Goal: Task Accomplishment & Management: Manage account settings

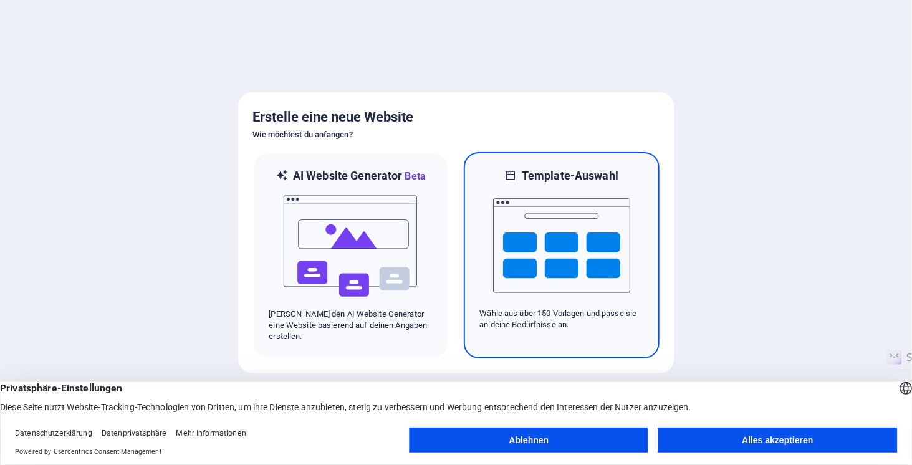
click at [577, 234] on img at bounding box center [561, 245] width 137 height 125
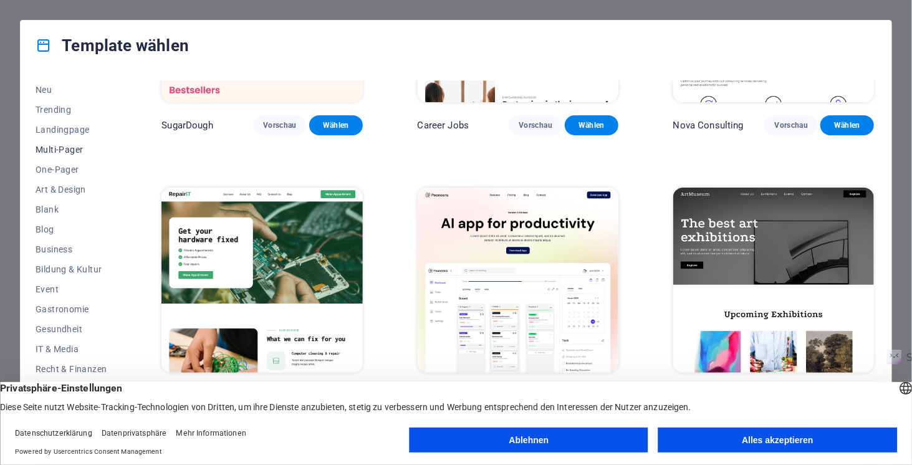
scroll to position [41, 0]
click at [787, 439] on button "Alles akzeptieren" at bounding box center [777, 440] width 239 height 25
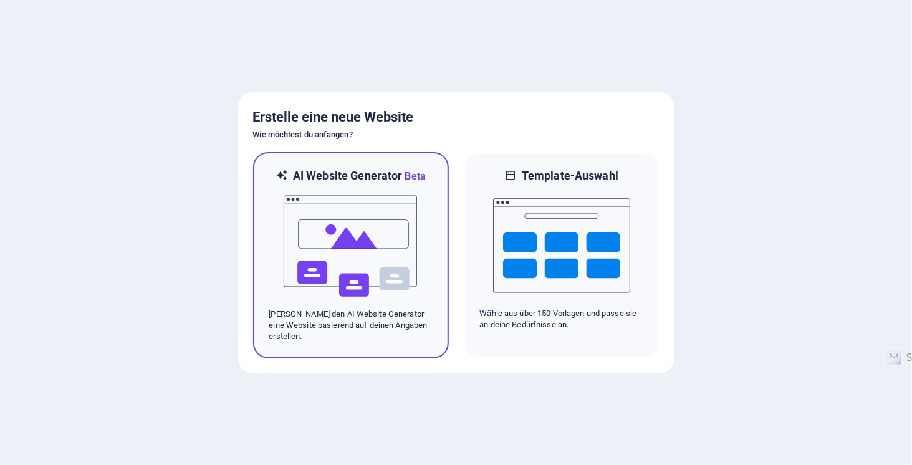
click at [364, 264] on img at bounding box center [350, 246] width 137 height 125
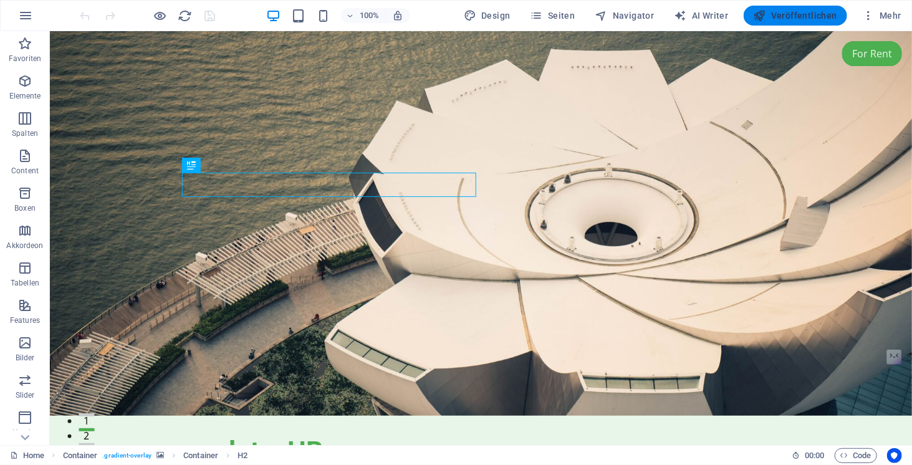
click at [762, 14] on icon "button" at bounding box center [760, 15] width 12 height 12
click at [796, 16] on span "Veröffentlichen" at bounding box center [796, 15] width 84 height 12
click at [878, 15] on span "Mehr" at bounding box center [881, 15] width 39 height 12
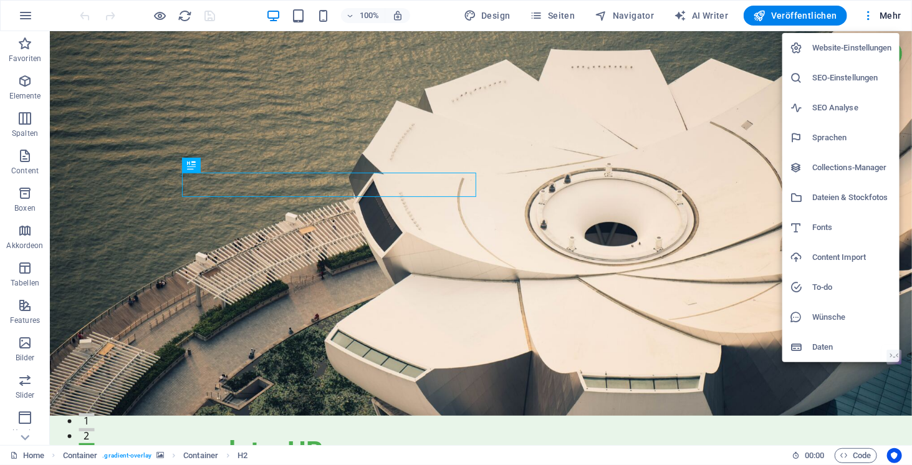
click at [833, 47] on h6 "Website-Einstellungen" at bounding box center [852, 48] width 80 height 15
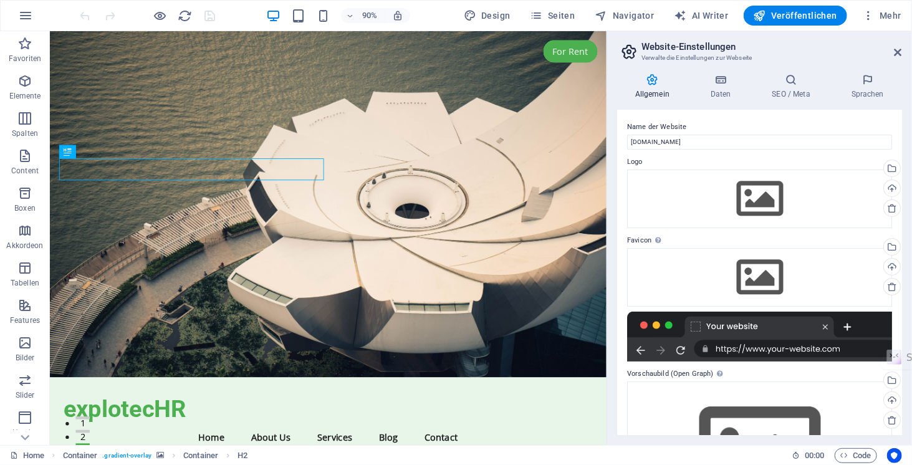
click at [679, 46] on h2 "Website-Einstellungen" at bounding box center [771, 46] width 261 height 11
click at [722, 85] on icon at bounding box center [720, 80] width 57 height 12
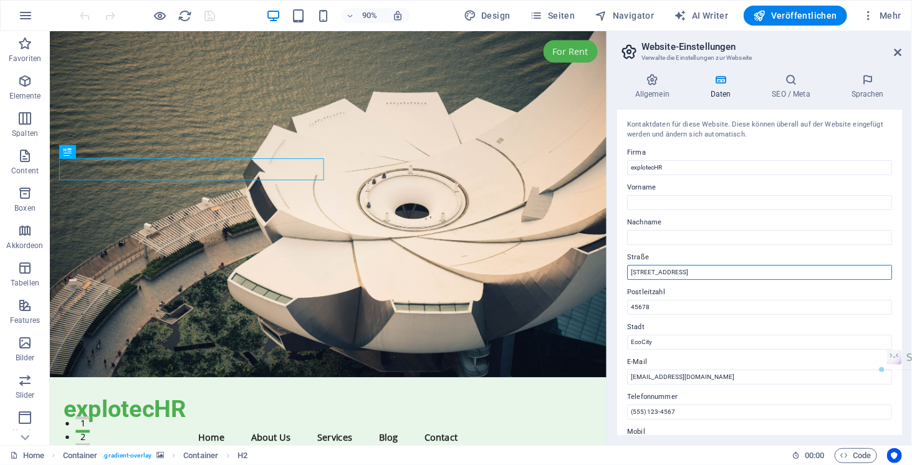
drag, startPoint x: 706, startPoint y: 271, endPoint x: 621, endPoint y: 277, distance: 84.4
click at [621, 277] on div "Kontaktdaten für diese Website. Diese können überall auf der Website eingefügt …" at bounding box center [759, 272] width 285 height 325
type input "Silicon Oasis, DDP, Building A2"
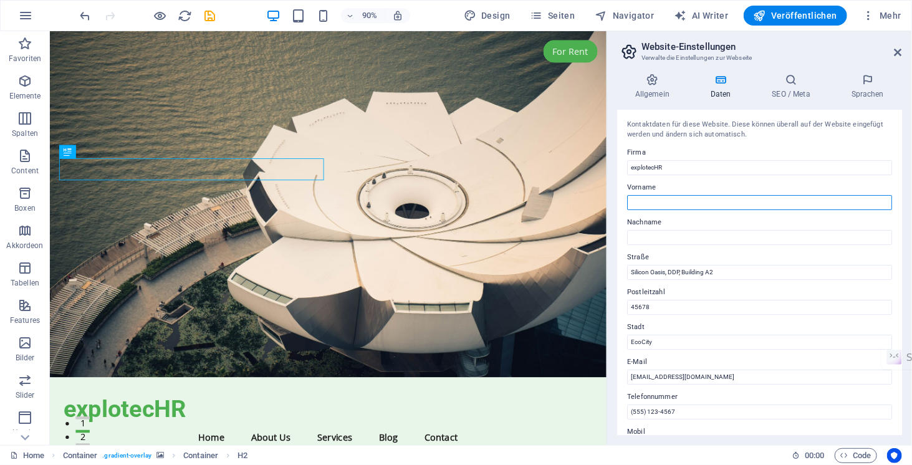
type input "Explotec"
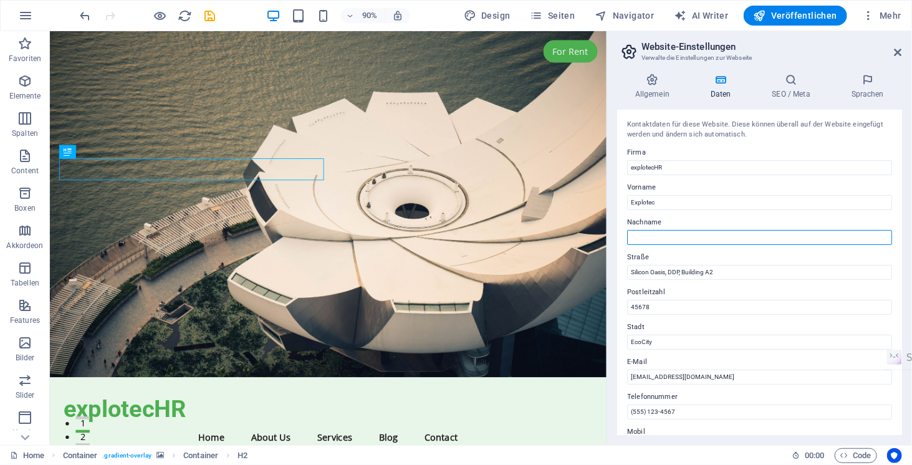
type input "FZCO"
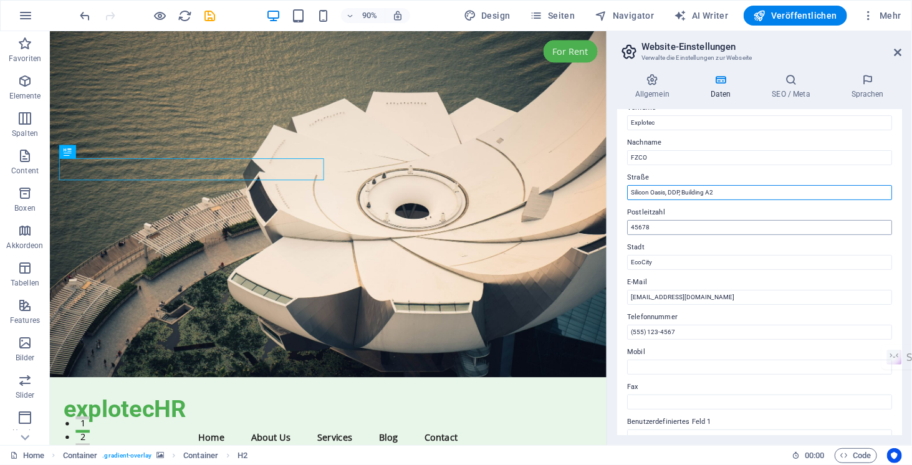
scroll to position [83, 0]
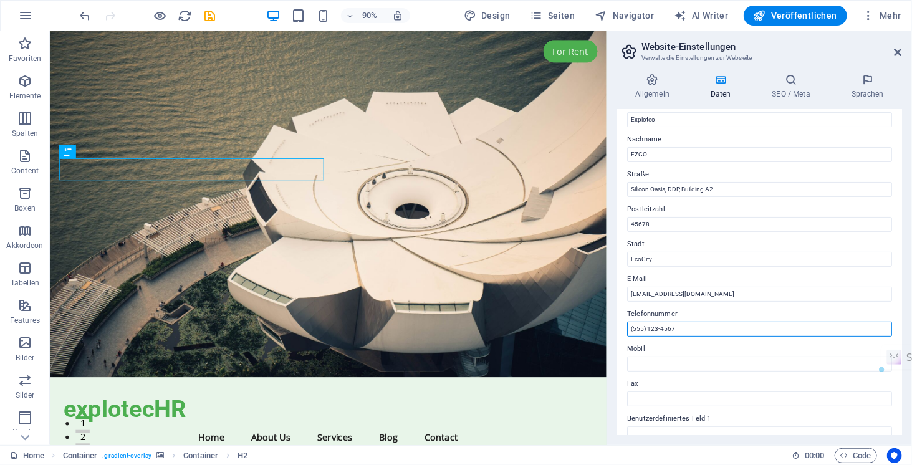
drag, startPoint x: 680, startPoint y: 330, endPoint x: 613, endPoint y: 331, distance: 66.7
click at [613, 331] on div "Allgemein Daten SEO / Meta Sprachen Name der Website explocs.eu Logo Ziehe Date…" at bounding box center [759, 254] width 305 height 381
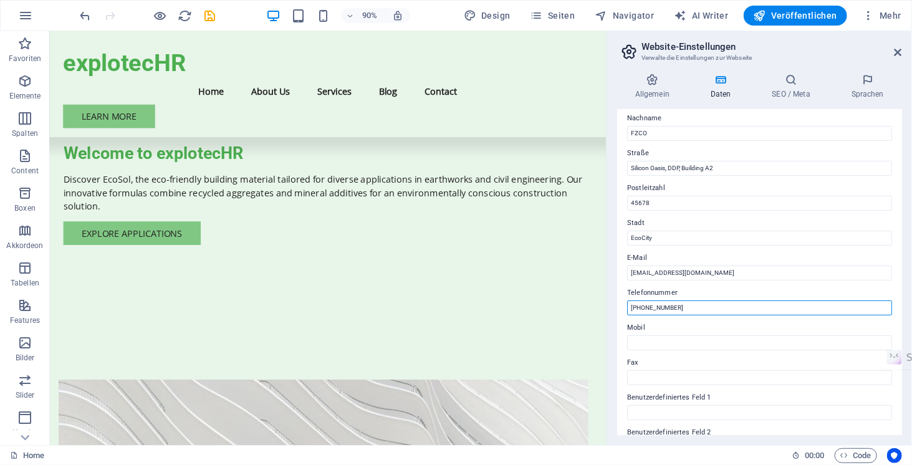
scroll to position [65, 0]
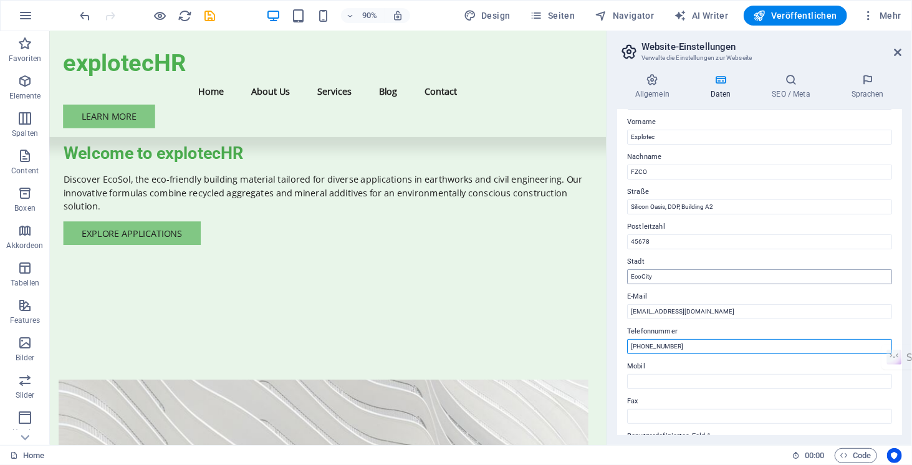
type input "[PHONE_NUMBER]"
drag, startPoint x: 656, startPoint y: 275, endPoint x: 616, endPoint y: 283, distance: 41.2
click at [616, 283] on div "Allgemein Daten SEO / Meta Sprachen Name der Website explocs.eu Logo Ziehe Date…" at bounding box center [759, 254] width 305 height 381
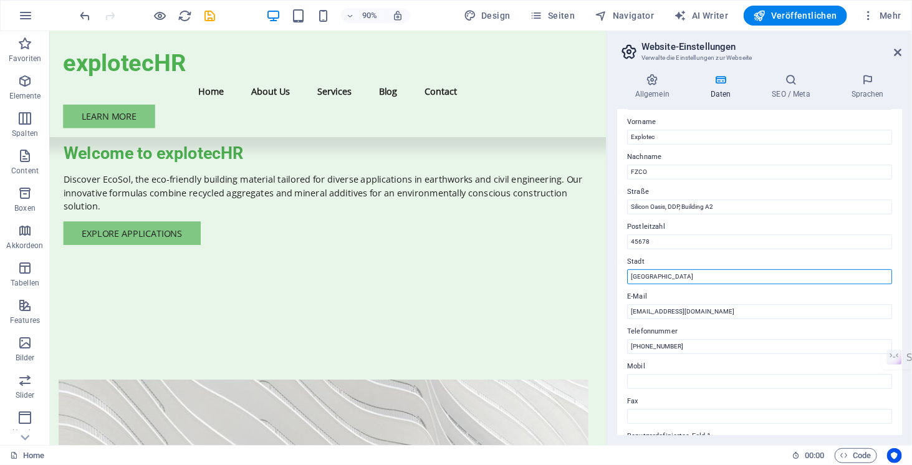
type input "[GEOGRAPHIC_DATA]"
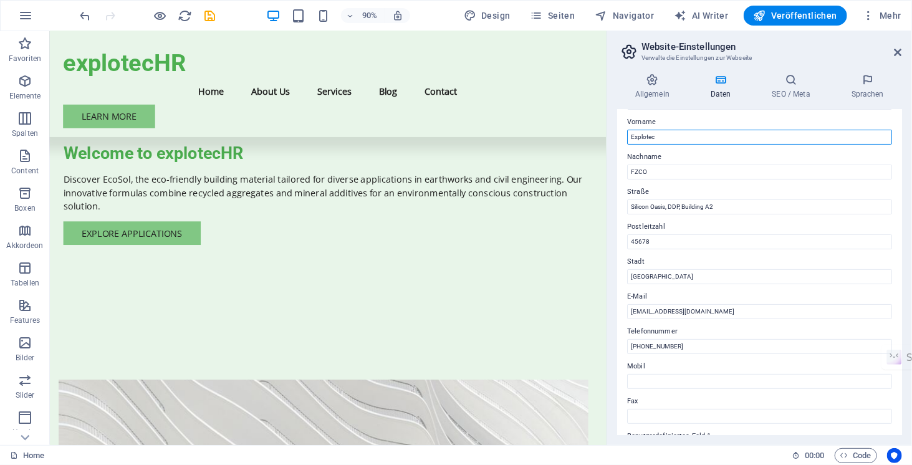
type input "Andreas"
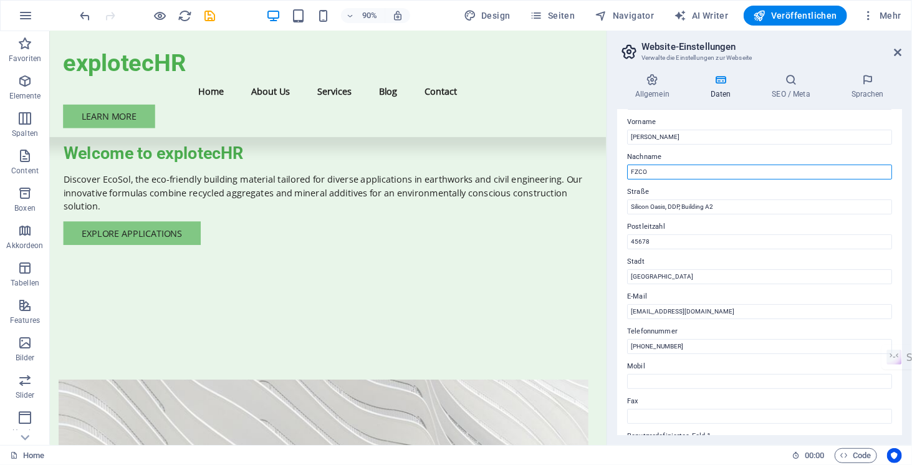
type input "Gorski"
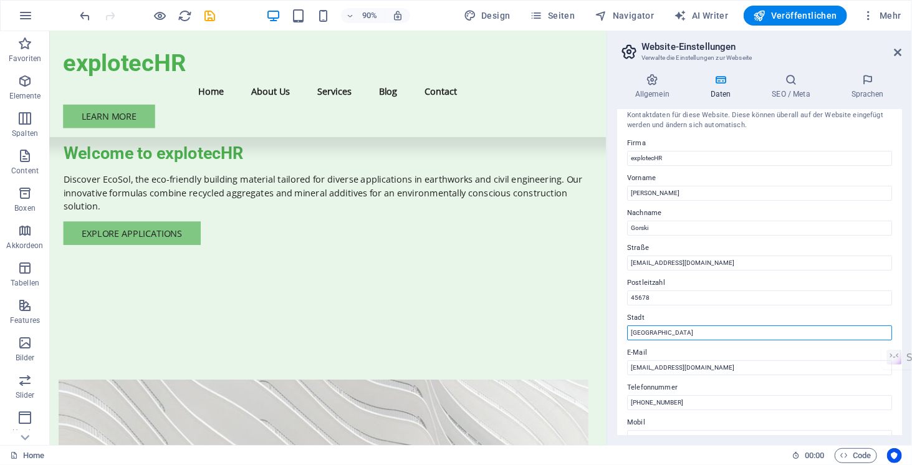
scroll to position [0, 0]
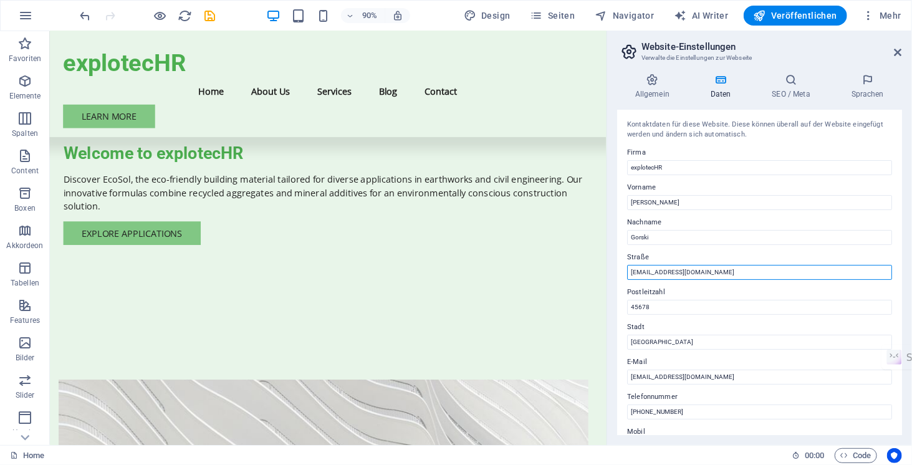
click at [693, 274] on input "contact@explotec.eu" at bounding box center [759, 272] width 265 height 15
drag, startPoint x: 693, startPoint y: 274, endPoint x: 610, endPoint y: 274, distance: 82.9
click at [611, 275] on div "Allgemein Daten SEO / Meta Sprachen Name der Website explocs.eu Logo Ziehe Date…" at bounding box center [759, 254] width 305 height 381
type input "Silicon Oasis,DPP A2"
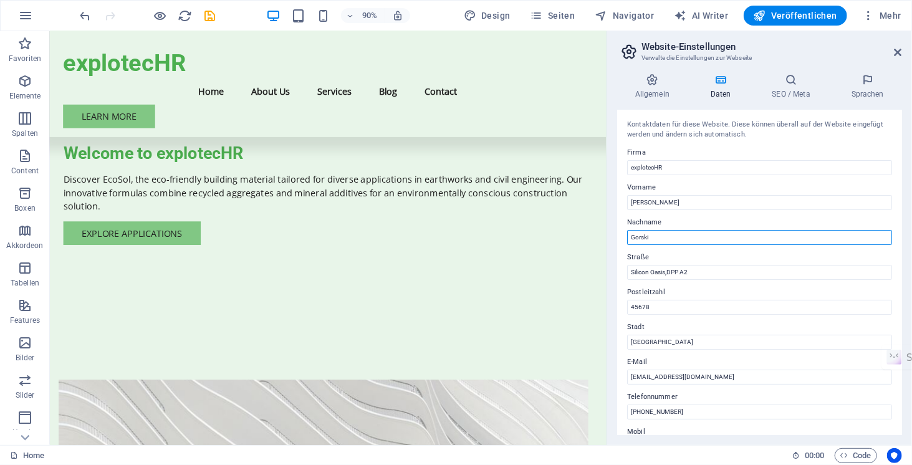
type input "<p><font dir="auto" style="vertical-align: inherit;"><font dir="auto" style="ve…"
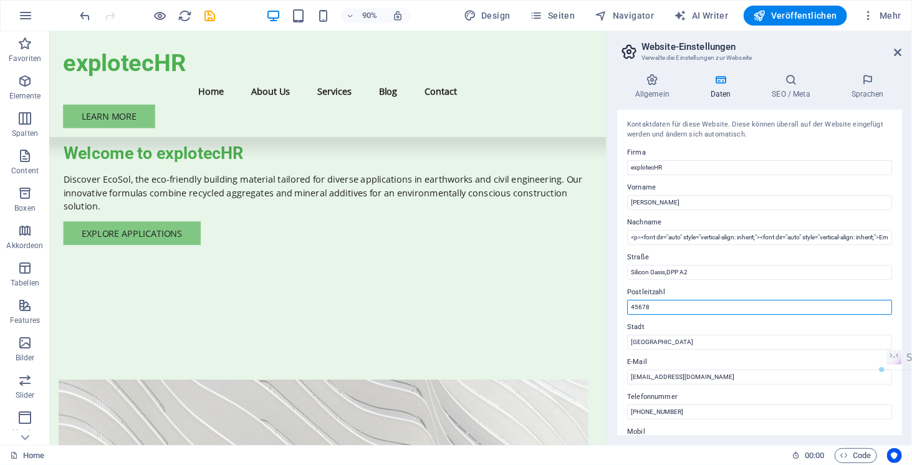
drag, startPoint x: 653, startPoint y: 308, endPoint x: 618, endPoint y: 314, distance: 35.5
click at [618, 314] on div "Kontaktdaten für diese Website. Diese können überall auf der Website eingefügt …" at bounding box center [759, 272] width 285 height 325
type input "A2-3645879076"
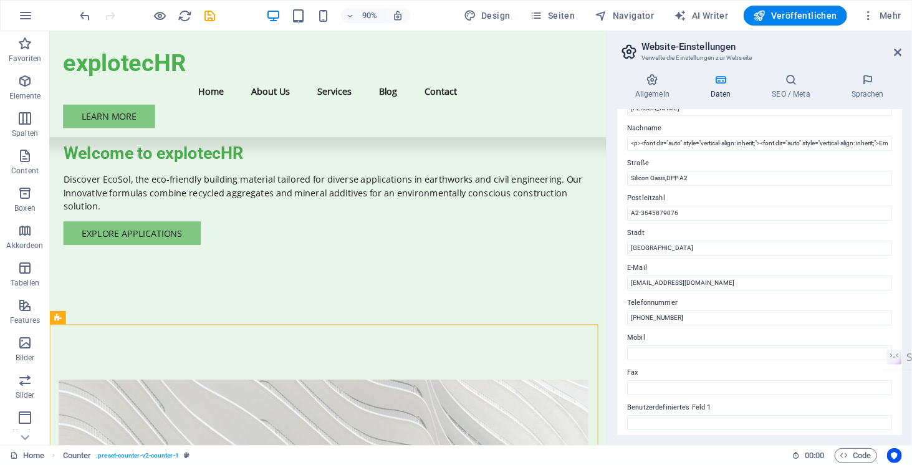
scroll to position [249, 0]
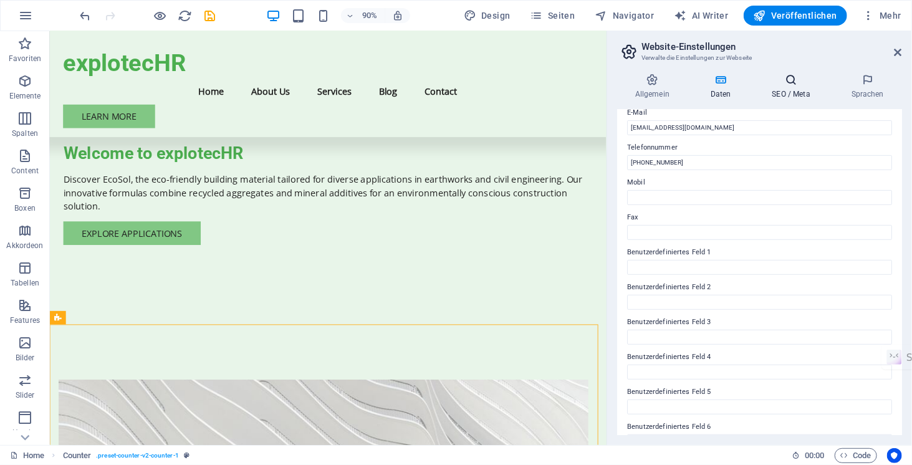
click at [783, 87] on h4 "SEO / Meta" at bounding box center [793, 87] width 79 height 26
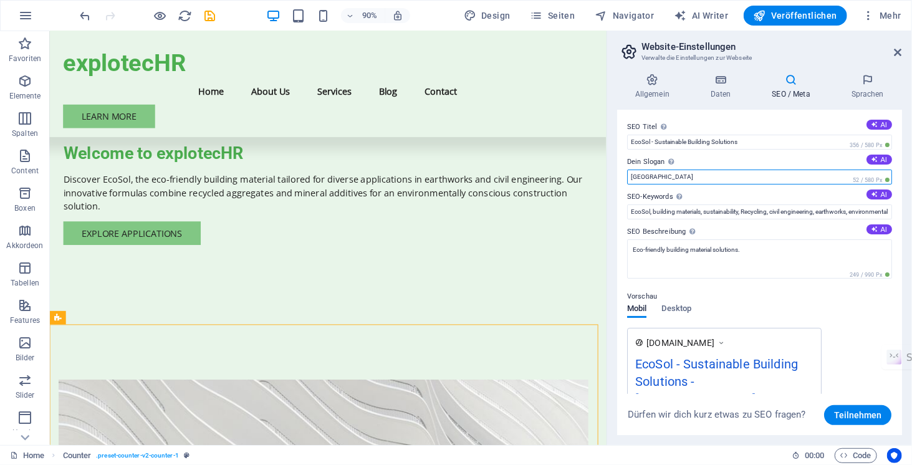
click at [651, 175] on input "[GEOGRAPHIC_DATA]" at bounding box center [759, 177] width 265 height 15
type input "B"
type input "[GEOGRAPHIC_DATA]"
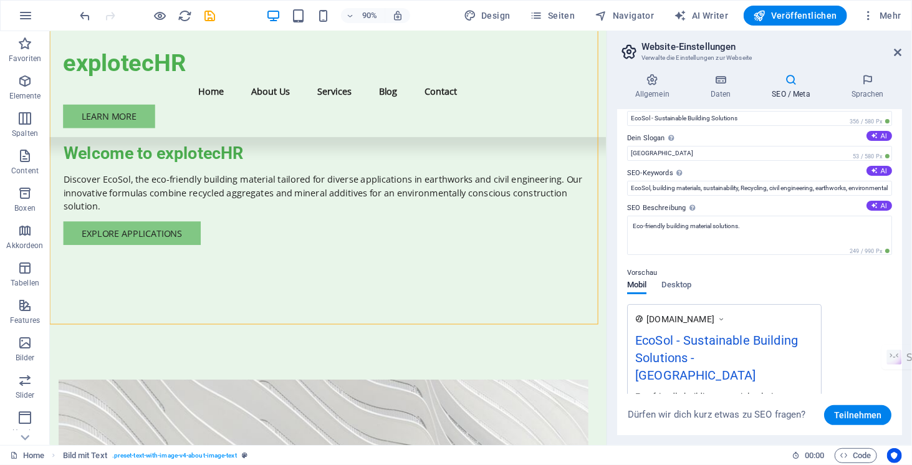
scroll to position [166, 0]
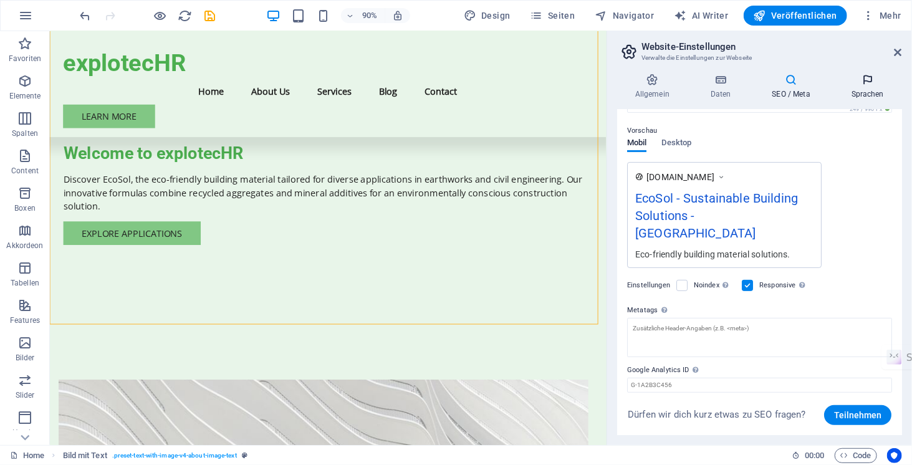
click at [869, 92] on h4 "Sprachen" at bounding box center [867, 87] width 69 height 26
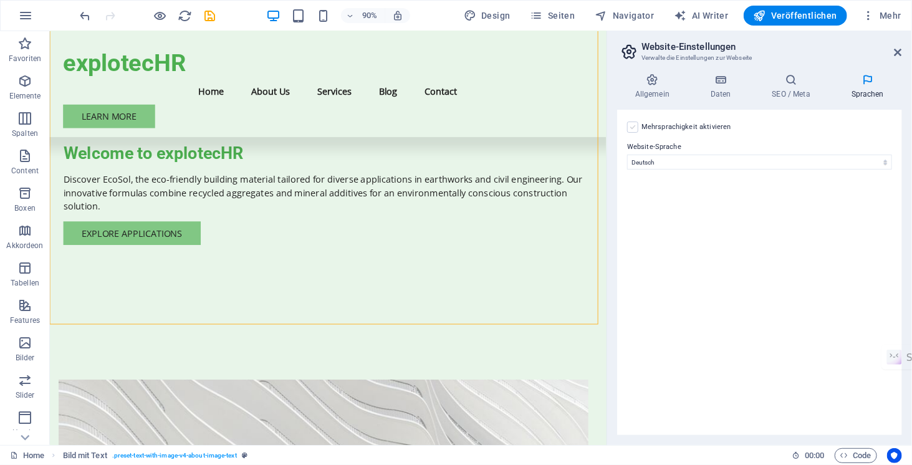
click at [636, 127] on label at bounding box center [632, 127] width 11 height 11
click at [0, 0] on input "Mehrsprachigkeit aktivieren Um die Mehrsprachigkeit zu deaktivieren, lösche Spr…" at bounding box center [0, 0] width 0 height 0
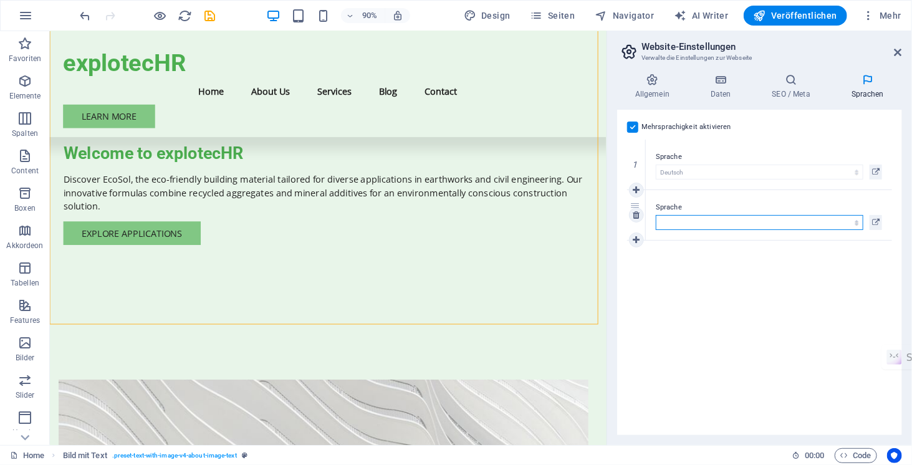
click at [717, 222] on select "Abchasisch Afar Afrikaans Akan Albanisch Amharisch Arabisch Aragonisch Armenisc…" at bounding box center [760, 222] width 208 height 15
select select "33"
click at [656, 215] on select "Abchasisch Afar Afrikaans Akan Albanisch Amharisch Arabisch Aragonisch Armenisc…" at bounding box center [760, 222] width 208 height 15
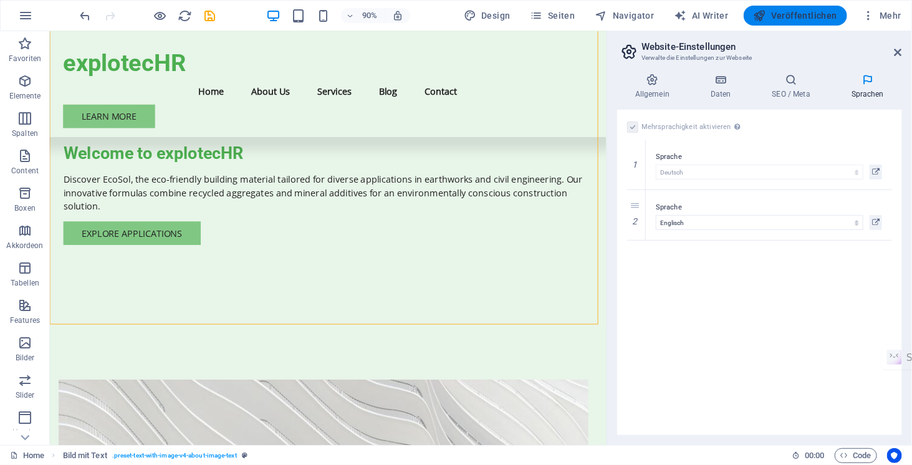
click at [824, 15] on span "Veröffentlichen" at bounding box center [796, 15] width 84 height 12
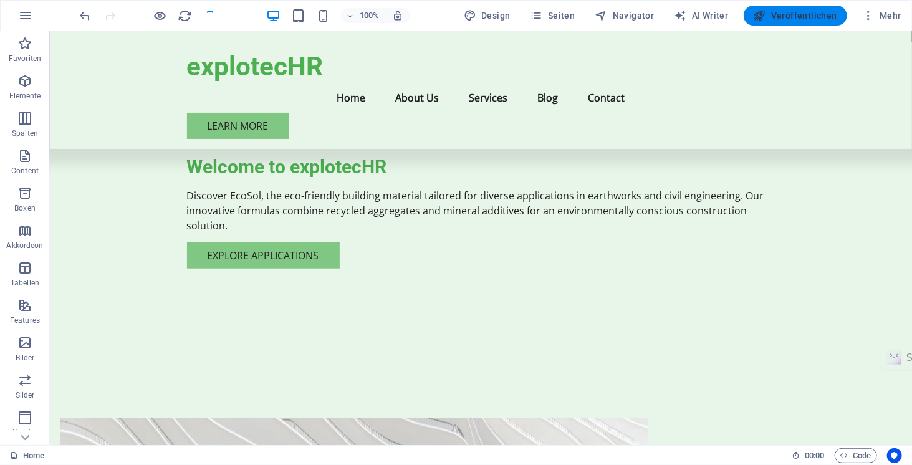
click at [818, 16] on span "Veröffentlichen" at bounding box center [796, 15] width 84 height 12
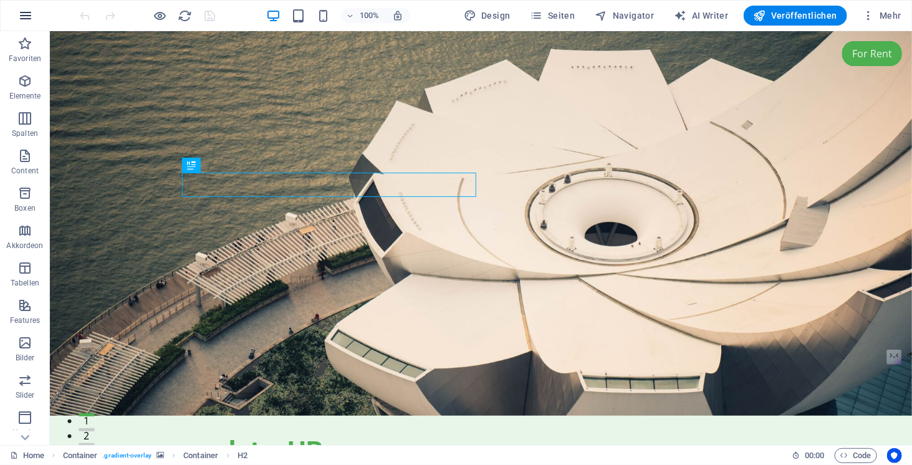
click at [27, 18] on icon "button" at bounding box center [25, 15] width 15 height 15
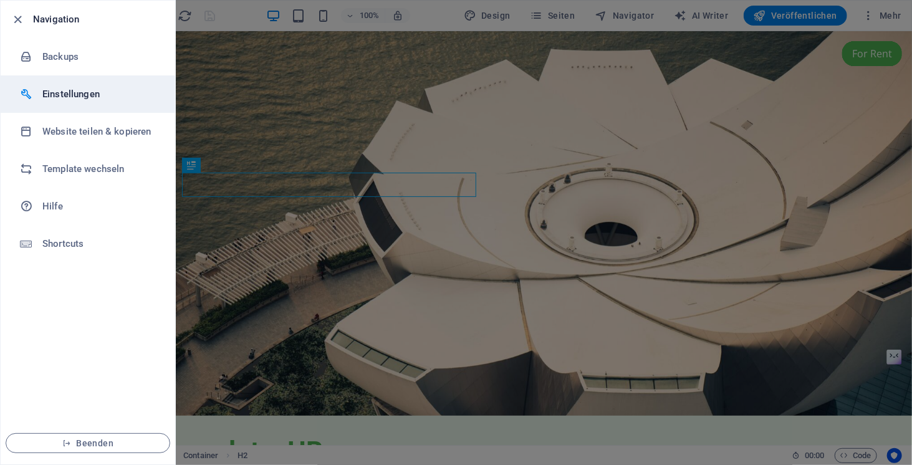
click at [73, 97] on h6 "Einstellungen" at bounding box center [99, 94] width 115 height 15
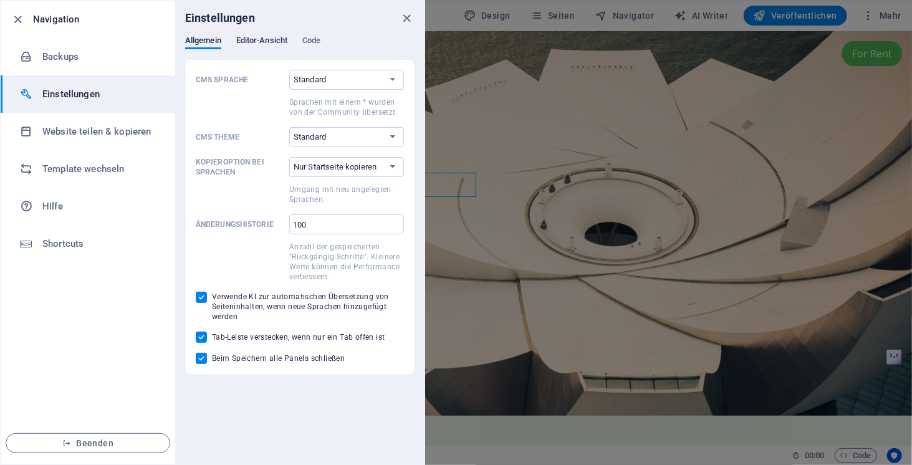
click at [267, 38] on span "Editor-Ansicht" at bounding box center [261, 41] width 51 height 17
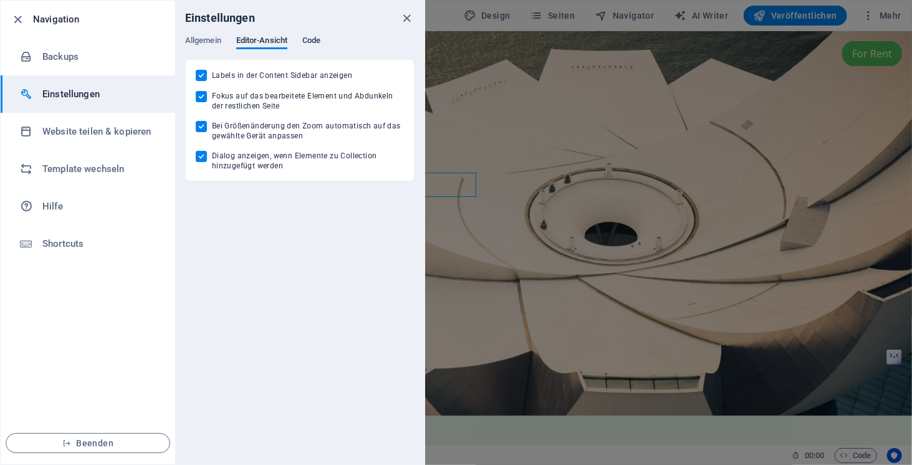
click at [310, 40] on span "Code" at bounding box center [311, 41] width 18 height 17
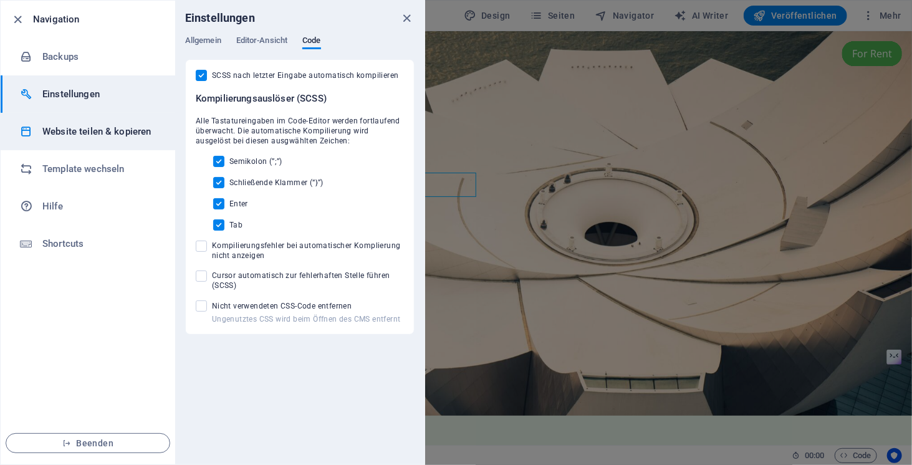
click at [91, 132] on h6 "Website teilen & kopieren" at bounding box center [99, 131] width 115 height 15
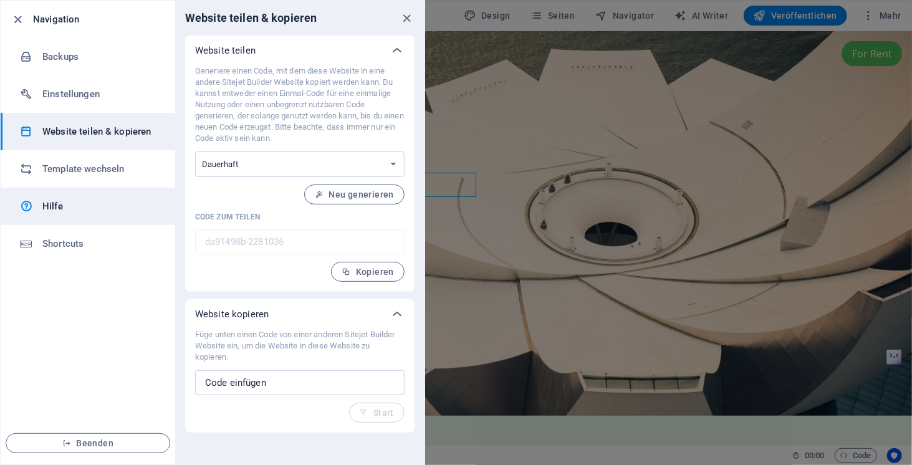
click at [57, 209] on h6 "Hilfe" at bounding box center [99, 206] width 115 height 15
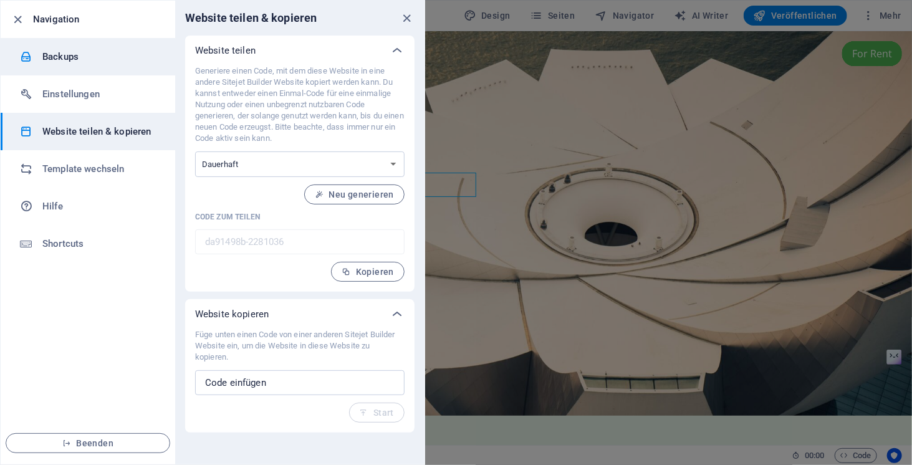
click at [82, 58] on h6 "Backups" at bounding box center [99, 56] width 115 height 15
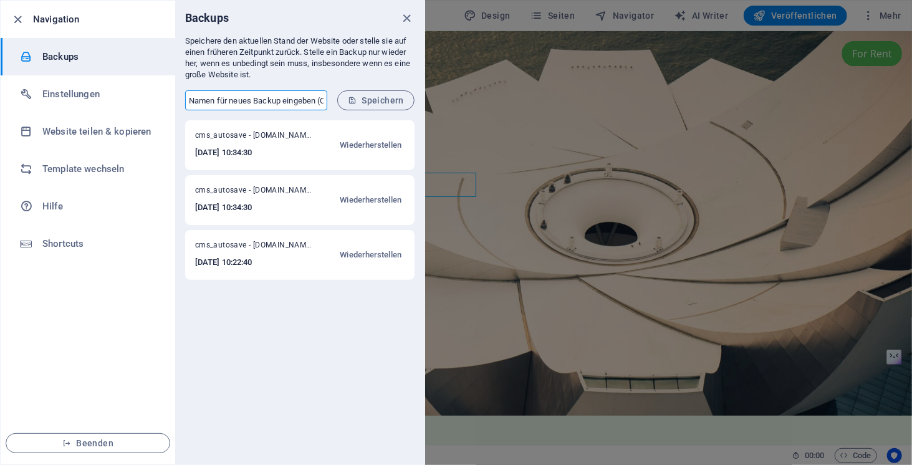
click at [309, 97] on input "text" at bounding box center [256, 100] width 142 height 20
type input "Andreas Gorski"
click at [396, 100] on span "Speichern" at bounding box center [376, 100] width 56 height 10
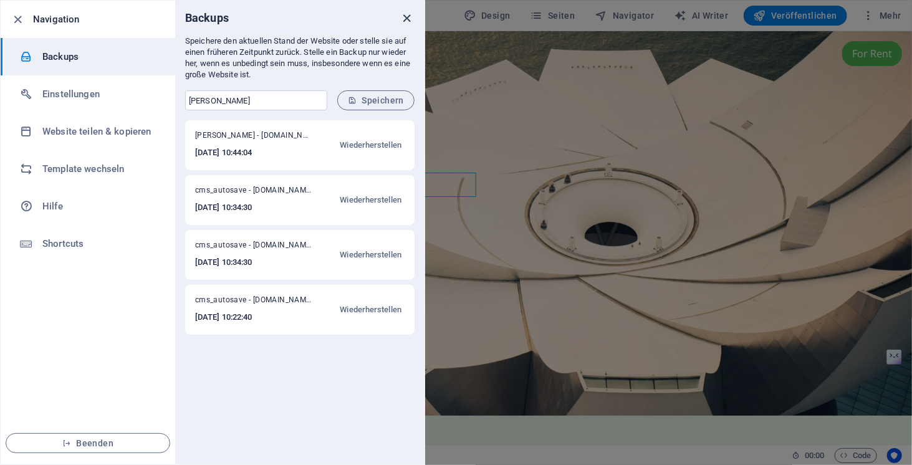
click at [406, 19] on icon "close" at bounding box center [407, 18] width 14 height 14
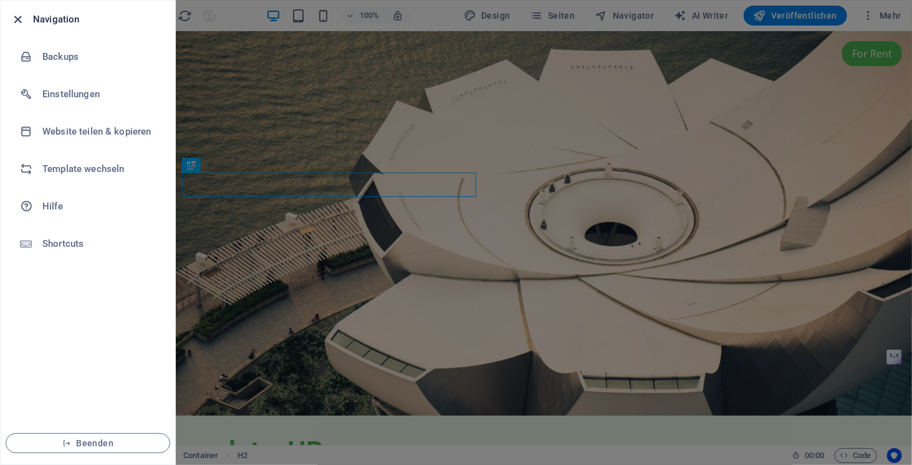
click at [18, 20] on icon "button" at bounding box center [18, 19] width 14 height 14
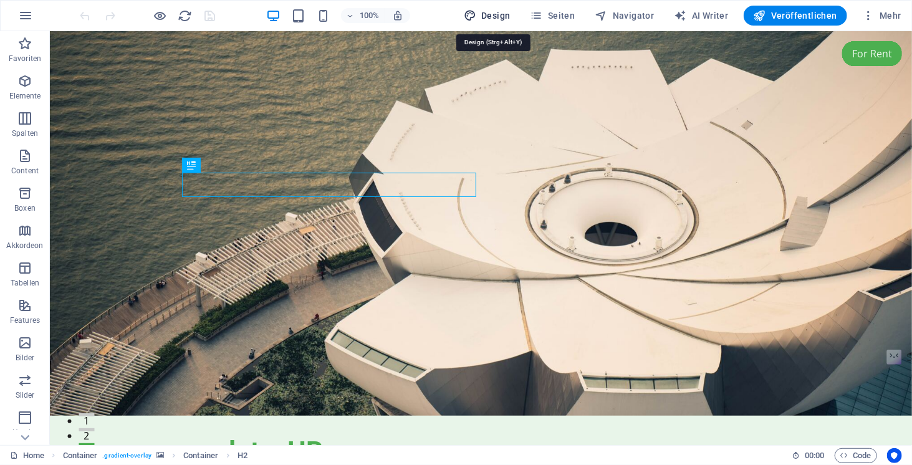
click at [494, 17] on span "Design" at bounding box center [487, 15] width 47 height 12
select select "px"
select select "200"
select select "px"
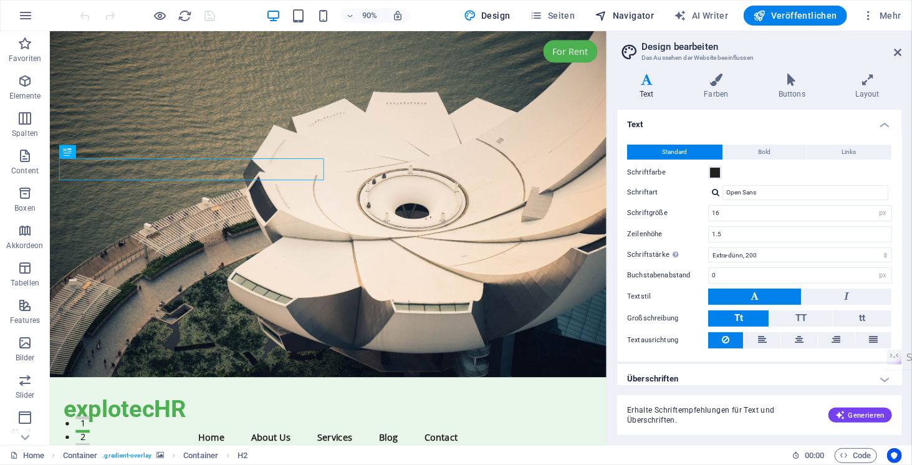
click at [639, 18] on span "Navigator" at bounding box center [624, 15] width 59 height 12
